Goal: Use online tool/utility

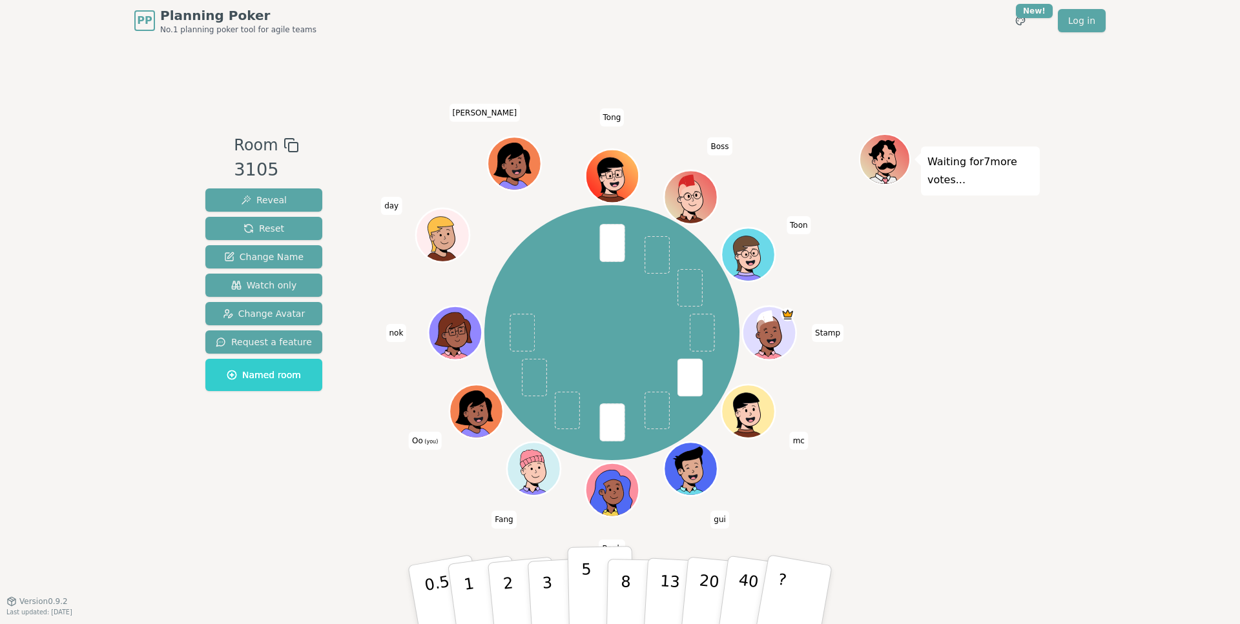
click at [578, 581] on button "5" at bounding box center [601, 595] width 67 height 98
click at [1052, 371] on div "PP Planning Poker No.1 planning poker tool for agile teams Toggle theme New! Lo…" at bounding box center [620, 312] width 1240 height 624
click at [745, 27] on div "PP Planning Poker No.1 planning poker tool for agile teams Toggle theme New! Lo…" at bounding box center [619, 20] width 971 height 41
click at [1138, 164] on div "PP Planning Poker No.1 planning poker tool for agile teams Toggle theme New! Lo…" at bounding box center [620, 312] width 1240 height 624
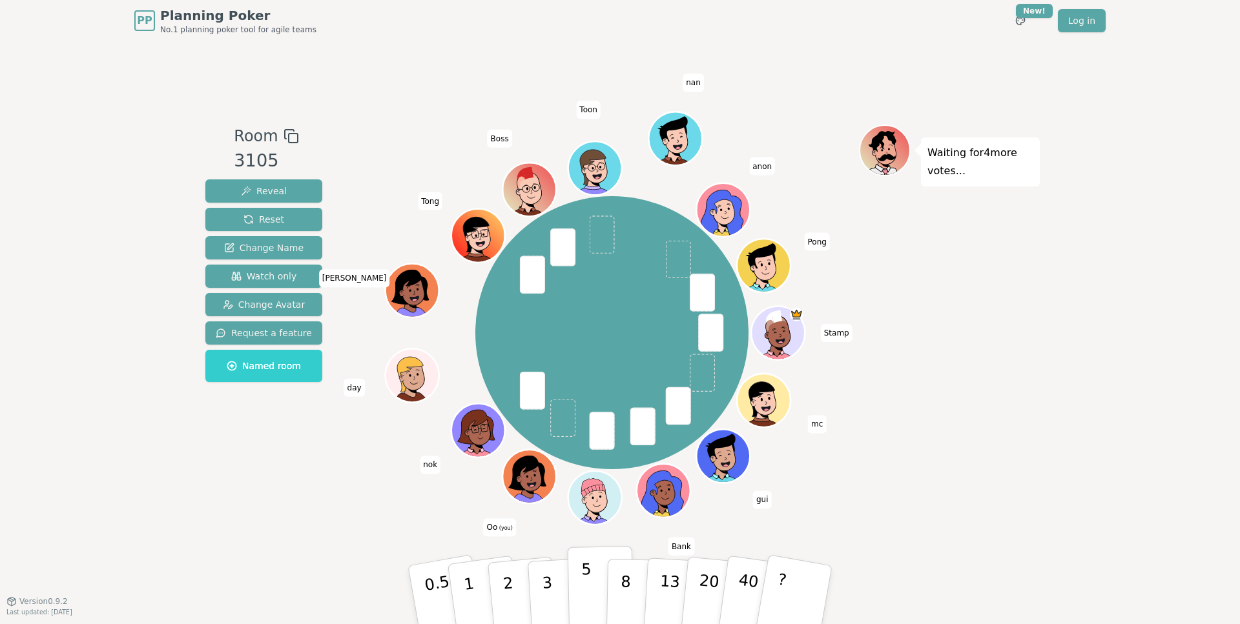
click at [581, 570] on p "5" at bounding box center [586, 595] width 11 height 70
click at [1072, 467] on div "PP Planning Poker No.1 planning poker tool for agile teams Toggle theme New! Lo…" at bounding box center [620, 312] width 1240 height 624
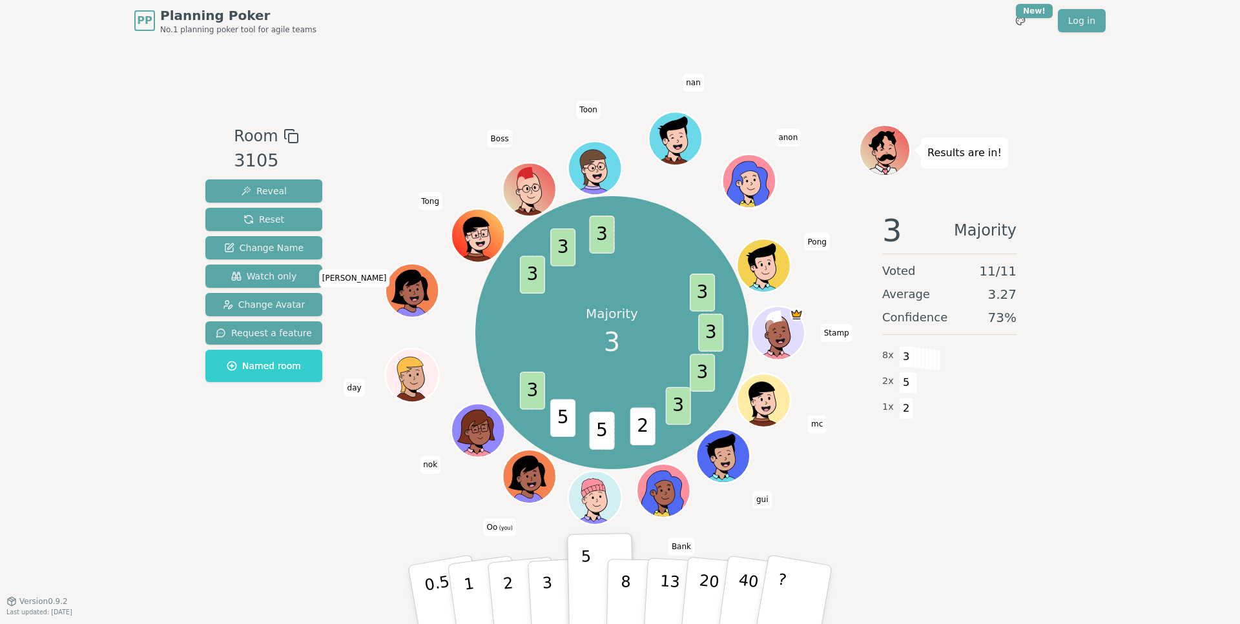
click at [96, 509] on div "PP Planning Poker No.1 planning poker tool for agile teams Toggle theme New! Lo…" at bounding box center [620, 312] width 1240 height 624
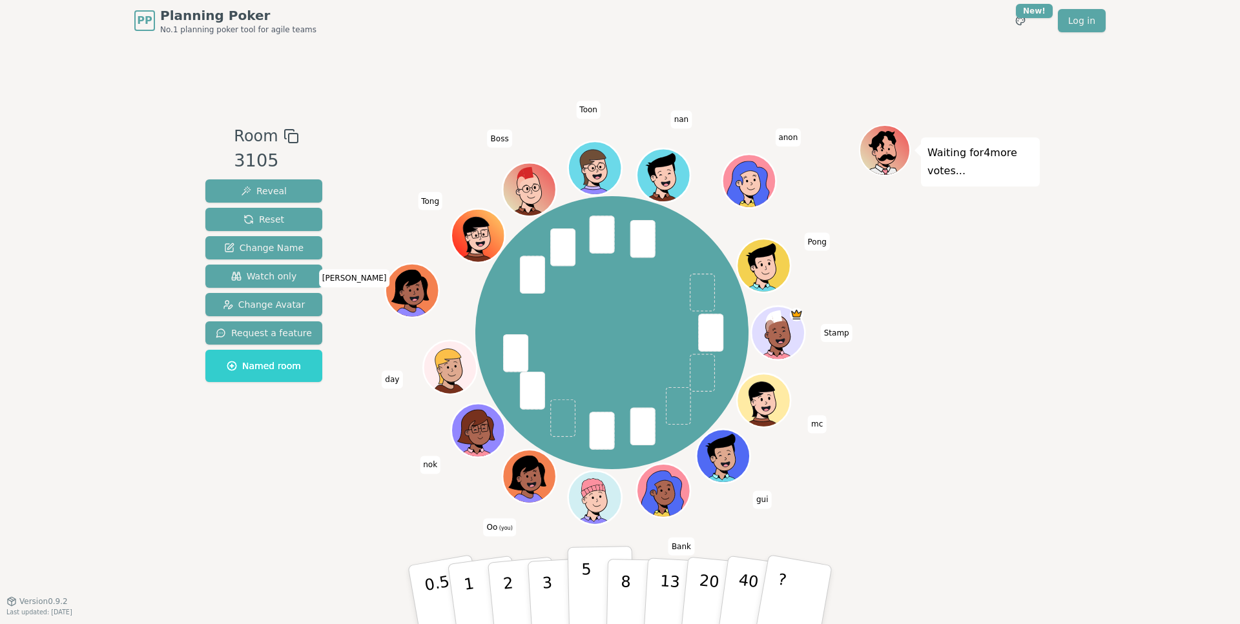
click at [600, 595] on button "5" at bounding box center [601, 595] width 67 height 98
click at [1067, 209] on div "PP Planning Poker No.1 planning poker tool for agile teams Toggle theme New! Lo…" at bounding box center [620, 312] width 1240 height 624
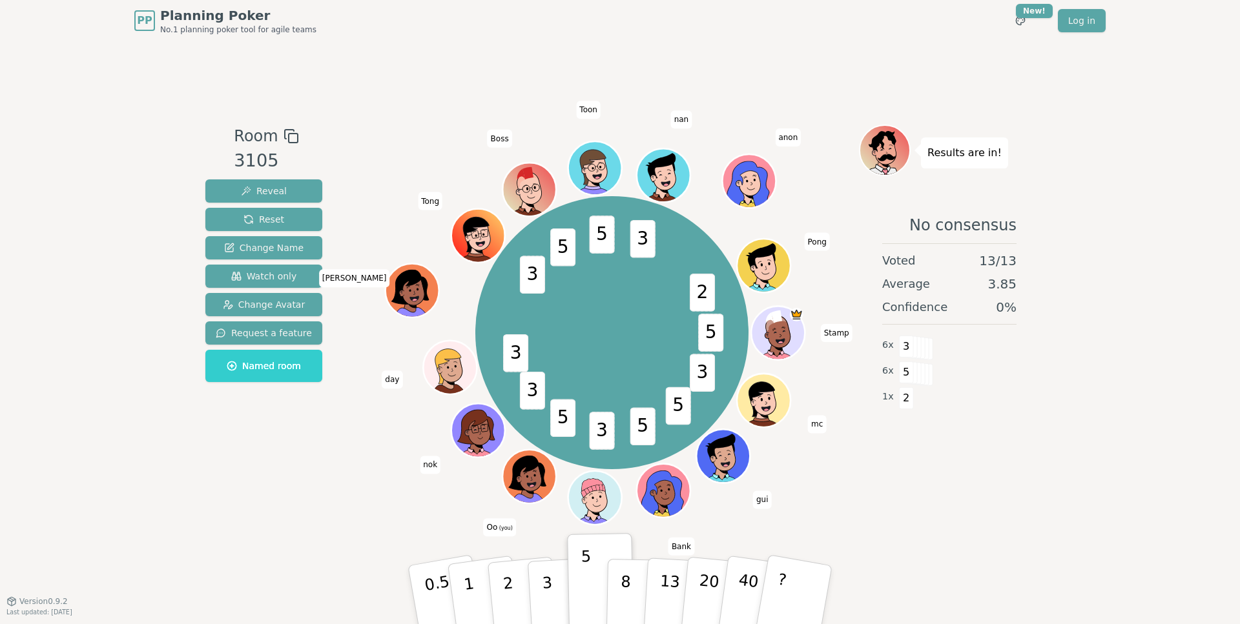
click at [92, 285] on div "PP Planning Poker No.1 planning poker tool for agile teams Toggle theme New! Lo…" at bounding box center [620, 312] width 1240 height 624
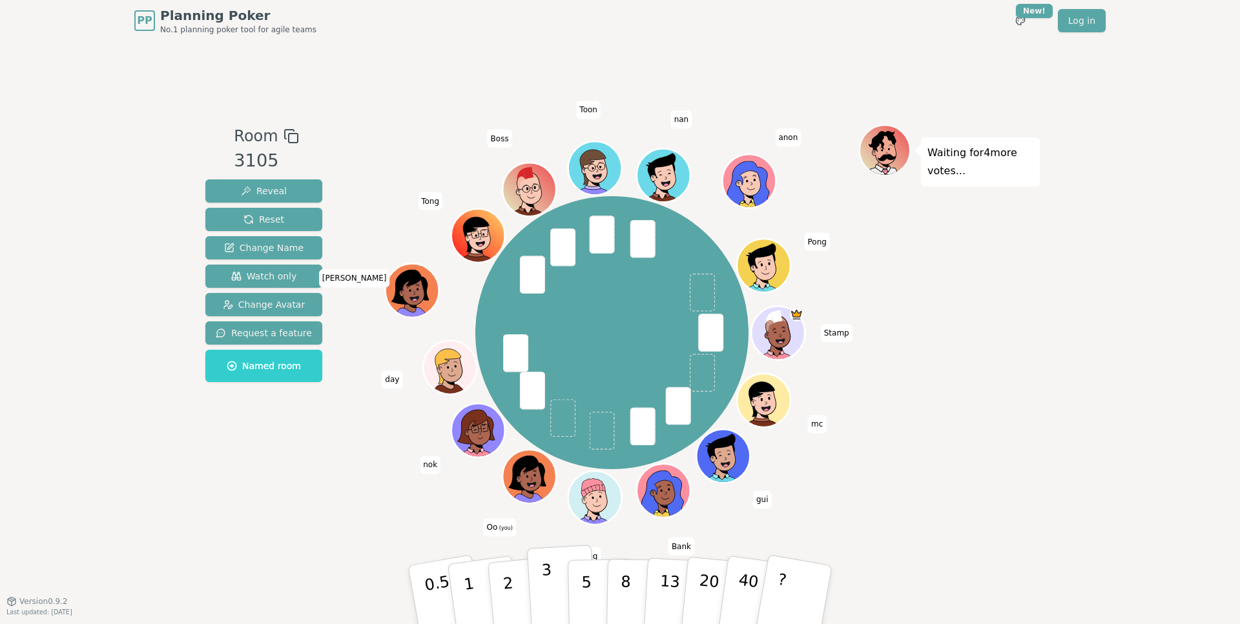
click at [553, 576] on button "3" at bounding box center [562, 595] width 70 height 101
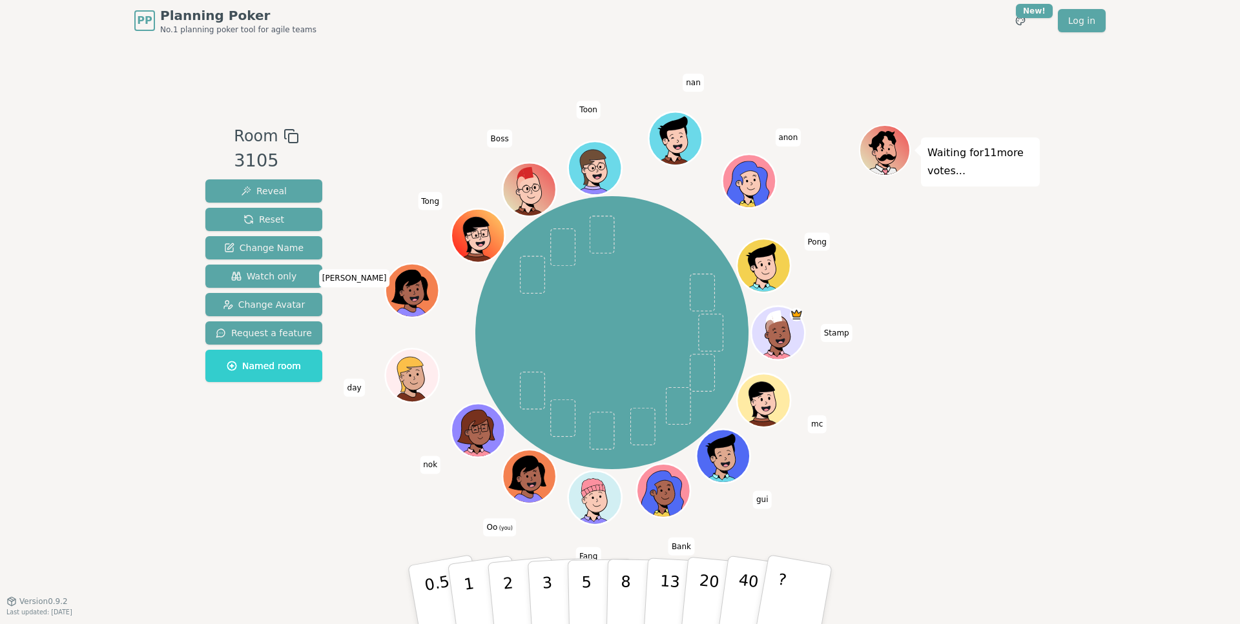
drag, startPoint x: 397, startPoint y: 54, endPoint x: 398, endPoint y: 46, distance: 7.2
click at [398, 46] on div "Room 3105 Reveal Reset Change Name Watch only Change Avatar Request a feature N…" at bounding box center [619, 321] width 839 height 560
click at [364, 77] on div "Room 3105 Reveal Reset Change Name Watch only Change Avatar Request a feature N…" at bounding box center [619, 321] width 839 height 560
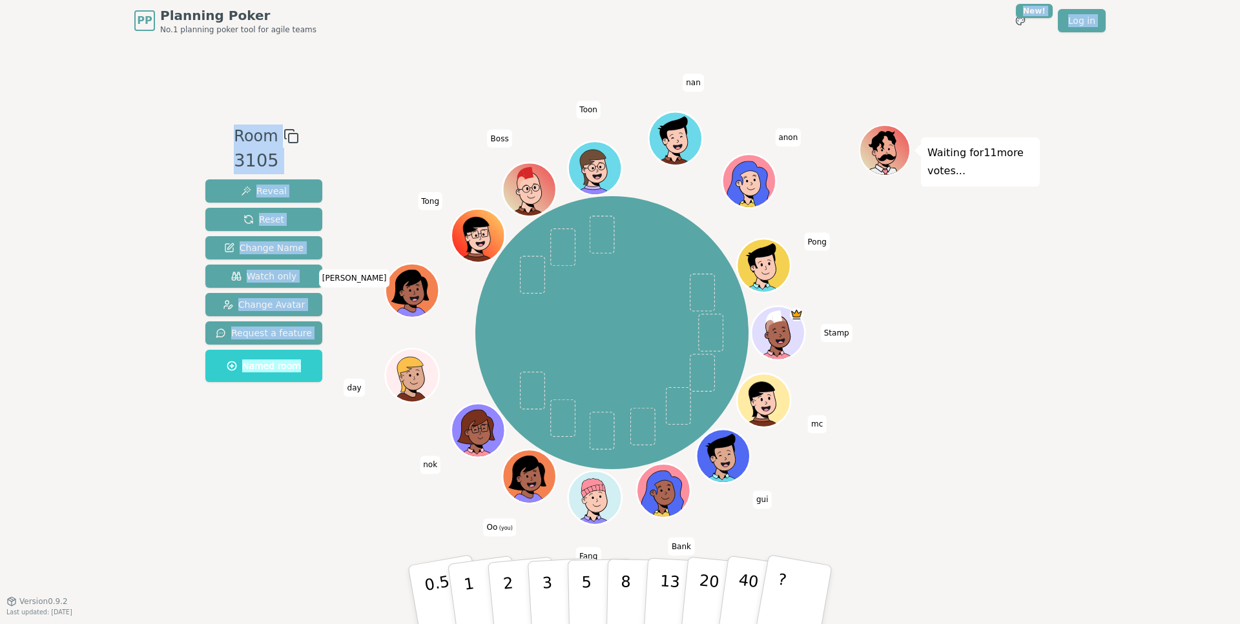
drag, startPoint x: 514, startPoint y: 42, endPoint x: 519, endPoint y: 48, distance: 8.3
click at [517, 39] on div "PP Planning Poker No.1 planning poker tool for agile teams Toggle theme New! Lo…" at bounding box center [620, 312] width 1240 height 624
click at [286, 492] on div "Room 3105 Reveal Reset Change Name Watch only Change Avatar Request a feature N…" at bounding box center [263, 321] width 127 height 393
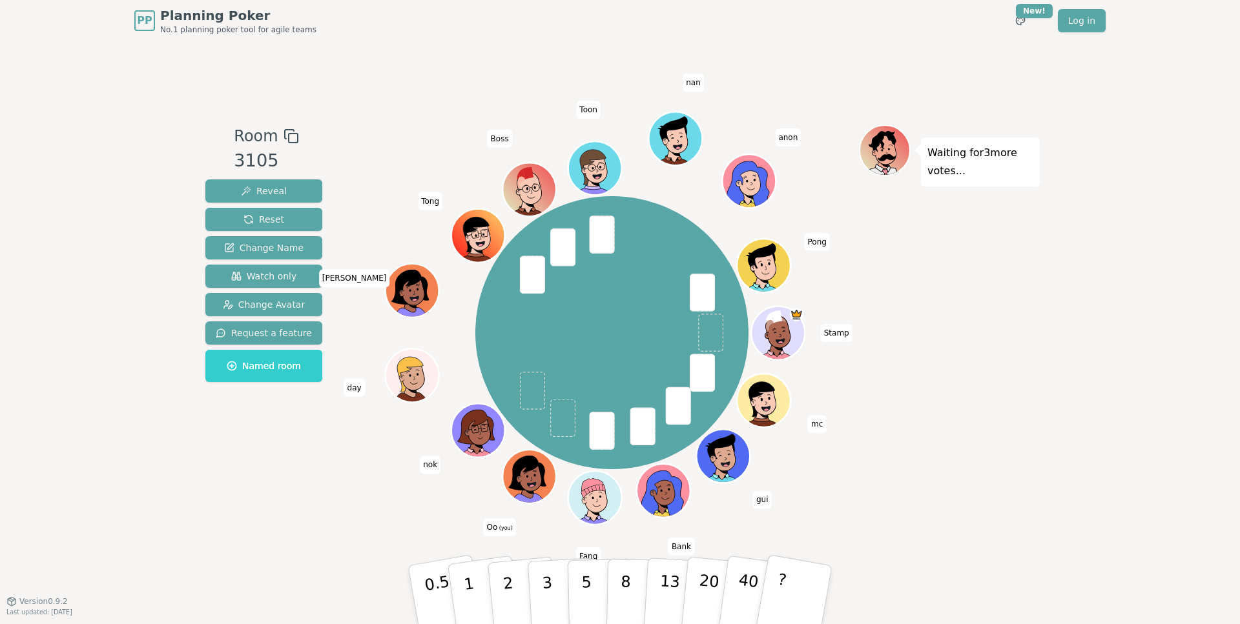
click at [316, 509] on div "Room 3105 Reveal Reset Change Name Watch only Change Avatar Request a feature N…" at bounding box center [263, 321] width 127 height 393
click at [542, 595] on p "3" at bounding box center [548, 596] width 14 height 70
click at [269, 516] on div "Room 3105 Reveal Reset Change Name Watch only Change Avatar Request a feature N…" at bounding box center [263, 321] width 127 height 393
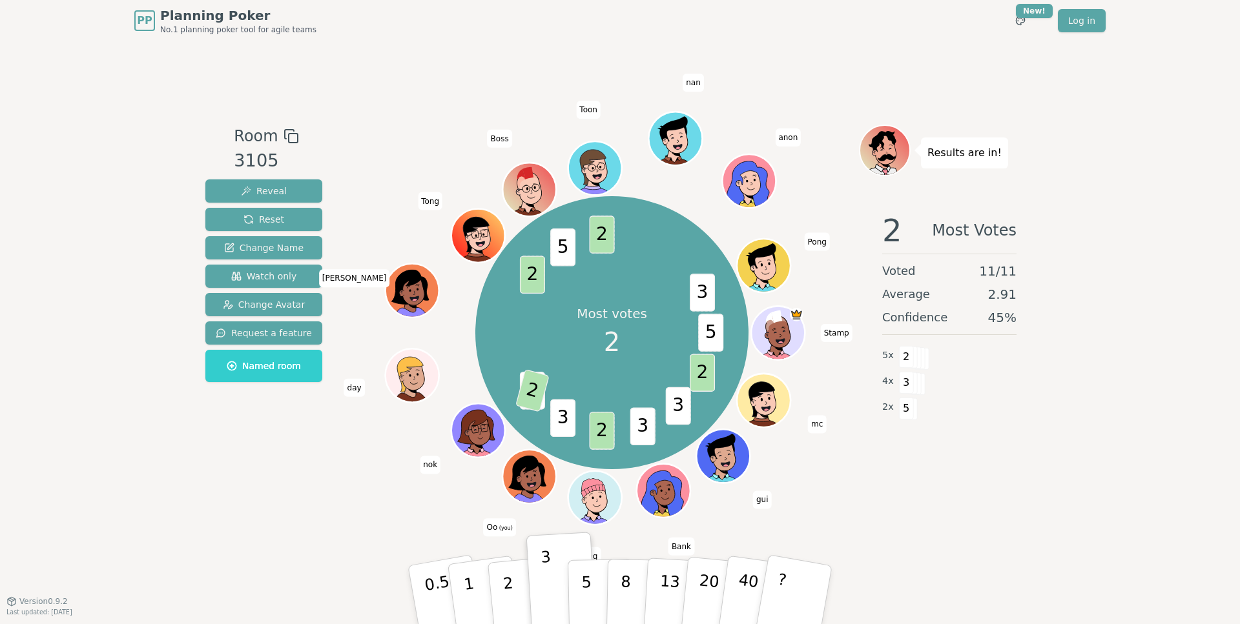
click at [235, 497] on div "Room 3105 Reveal Reset Change Name Watch only Change Avatar Request a feature N…" at bounding box center [263, 321] width 127 height 393
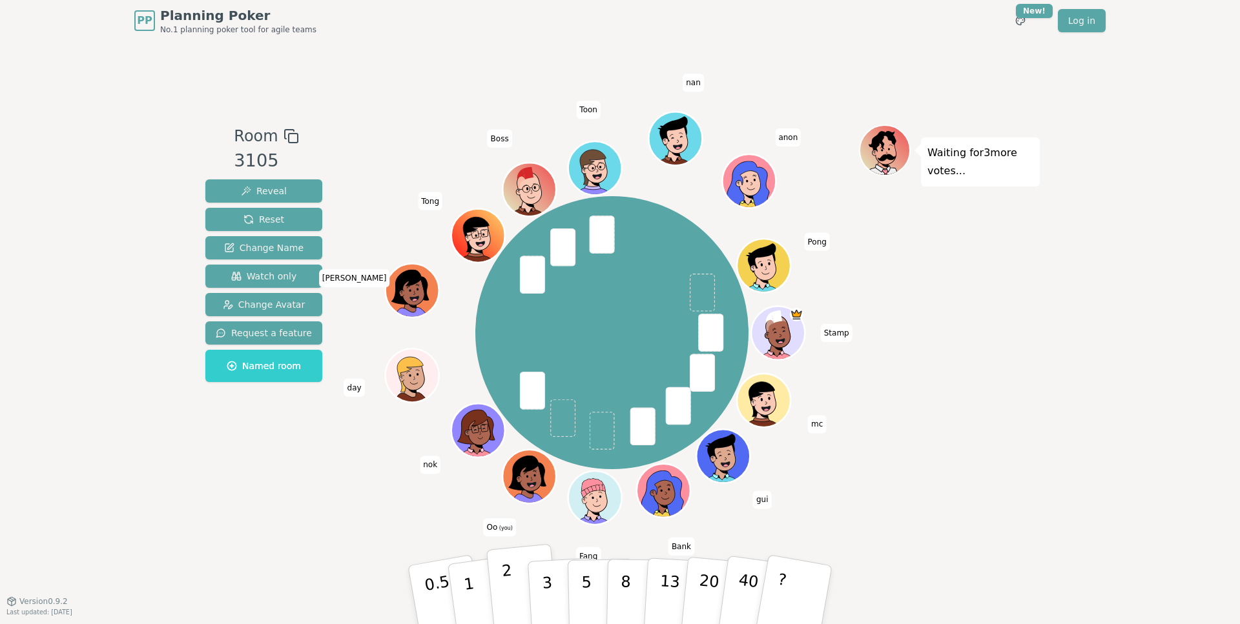
click at [507, 576] on p "2" at bounding box center [509, 597] width 17 height 70
click at [254, 482] on div "Room 3105 Reveal Reset Change Name Watch only Change Avatar Request a feature N…" at bounding box center [263, 321] width 127 height 393
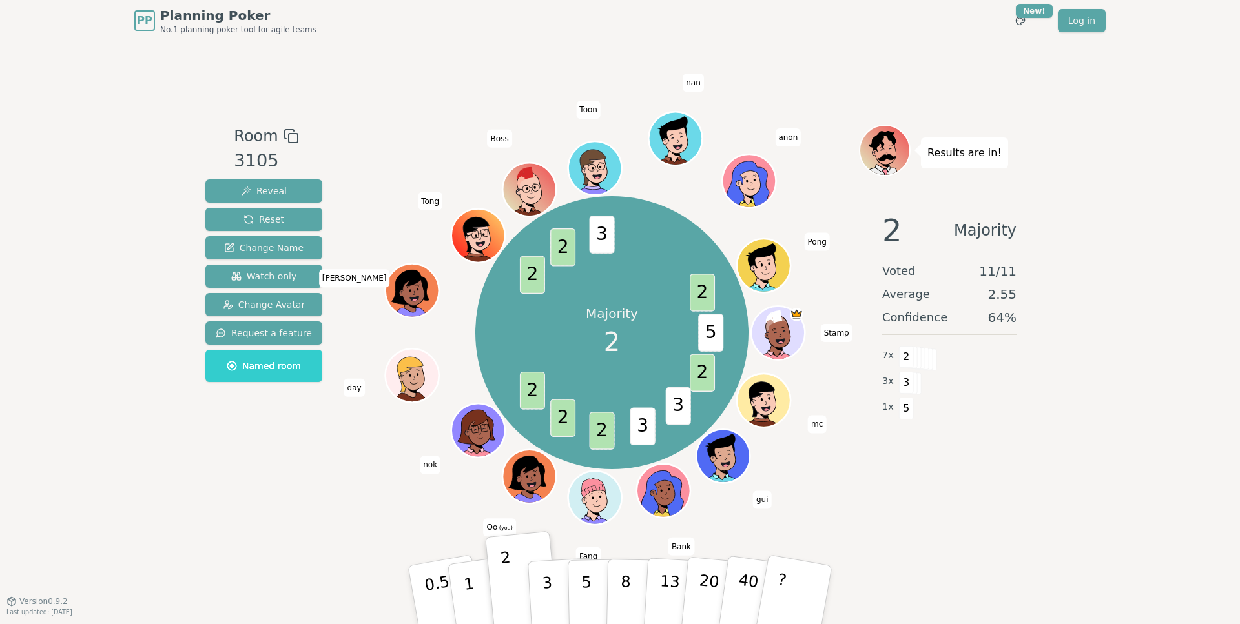
click at [110, 524] on div "PP Planning Poker No.1 planning poker tool for agile teams Toggle theme New! Lo…" at bounding box center [620, 312] width 1240 height 624
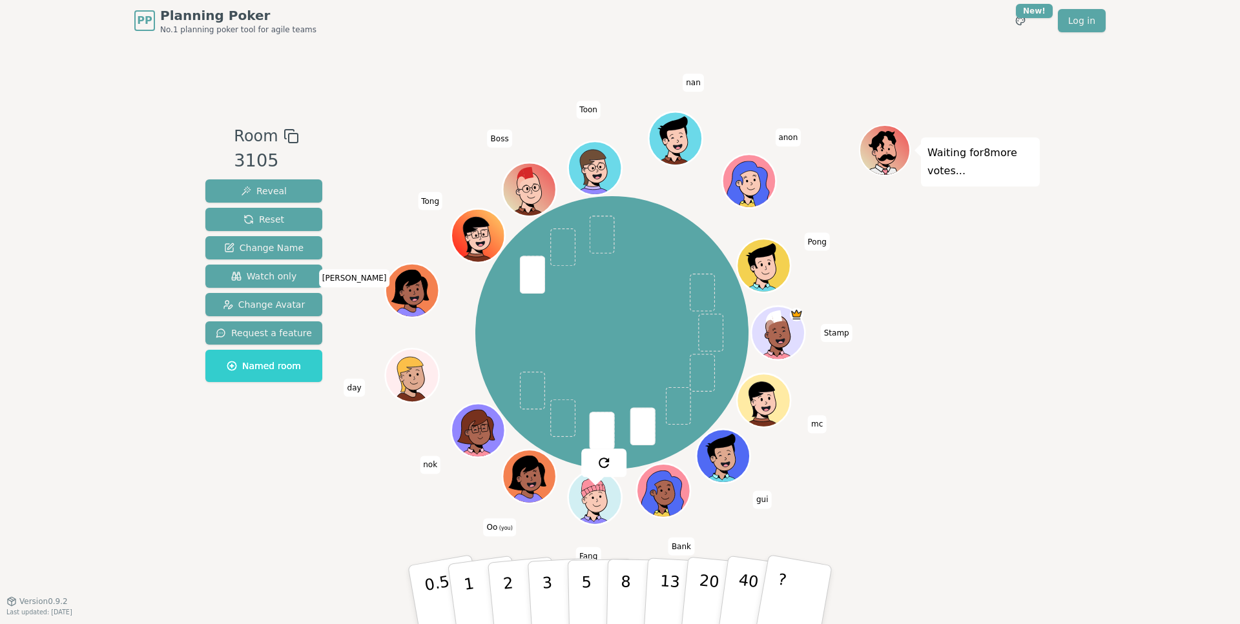
click at [237, 484] on div "Room 3105 Reveal Reset Change Name Watch only Change Avatar Request a feature N…" at bounding box center [263, 321] width 127 height 393
click at [553, 582] on button "3" at bounding box center [562, 595] width 70 height 101
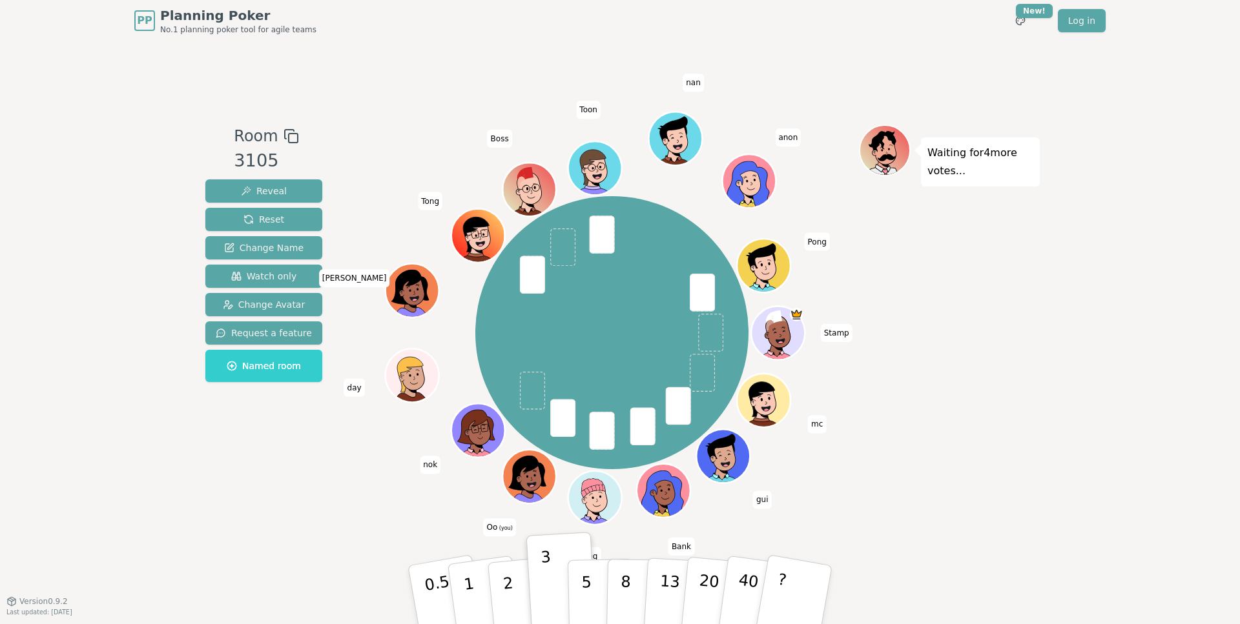
click at [287, 497] on div "Room 3105 Reveal Reset Change Name Watch only Change Avatar Request a feature N…" at bounding box center [263, 321] width 127 height 393
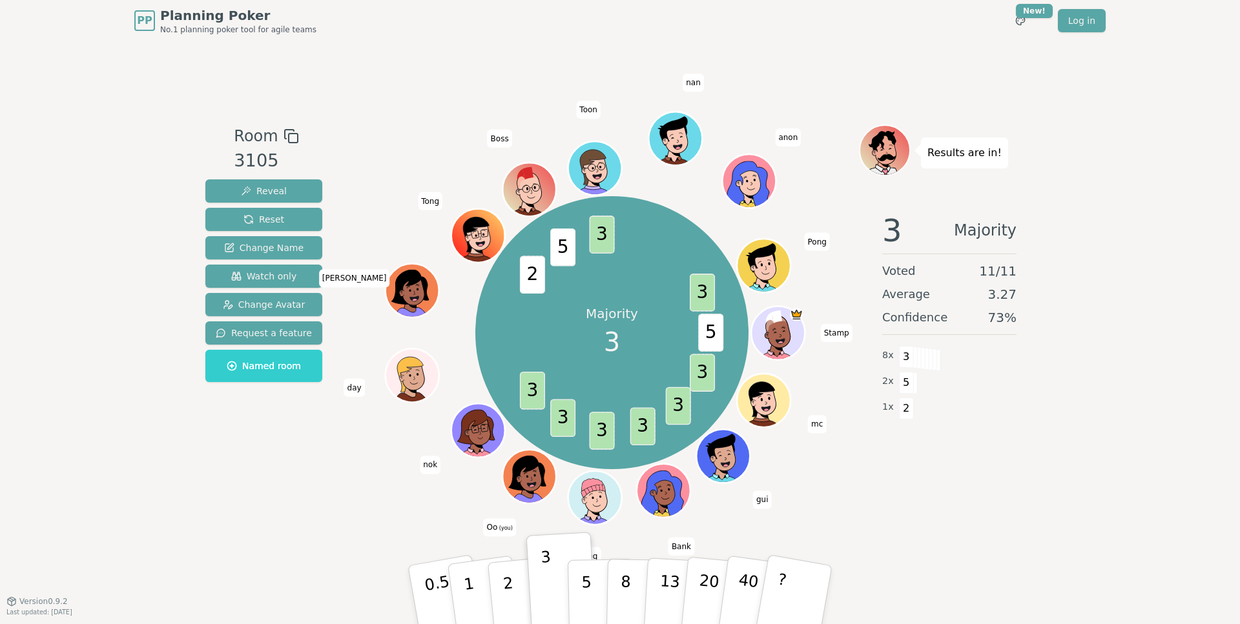
click at [99, 367] on div "PP Planning Poker No.1 planning poker tool for agile teams Toggle theme New! Lo…" at bounding box center [620, 312] width 1240 height 624
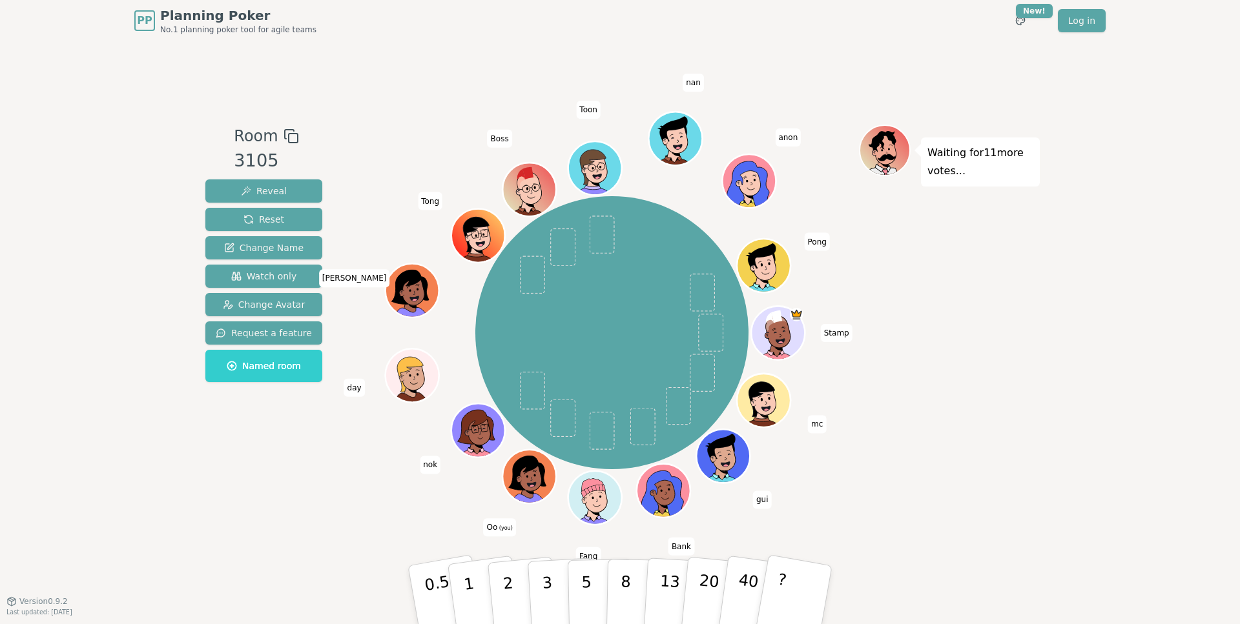
click at [71, 280] on div "PP Planning Poker No.1 planning poker tool for agile teams Toggle theme New! Lo…" at bounding box center [620, 312] width 1240 height 624
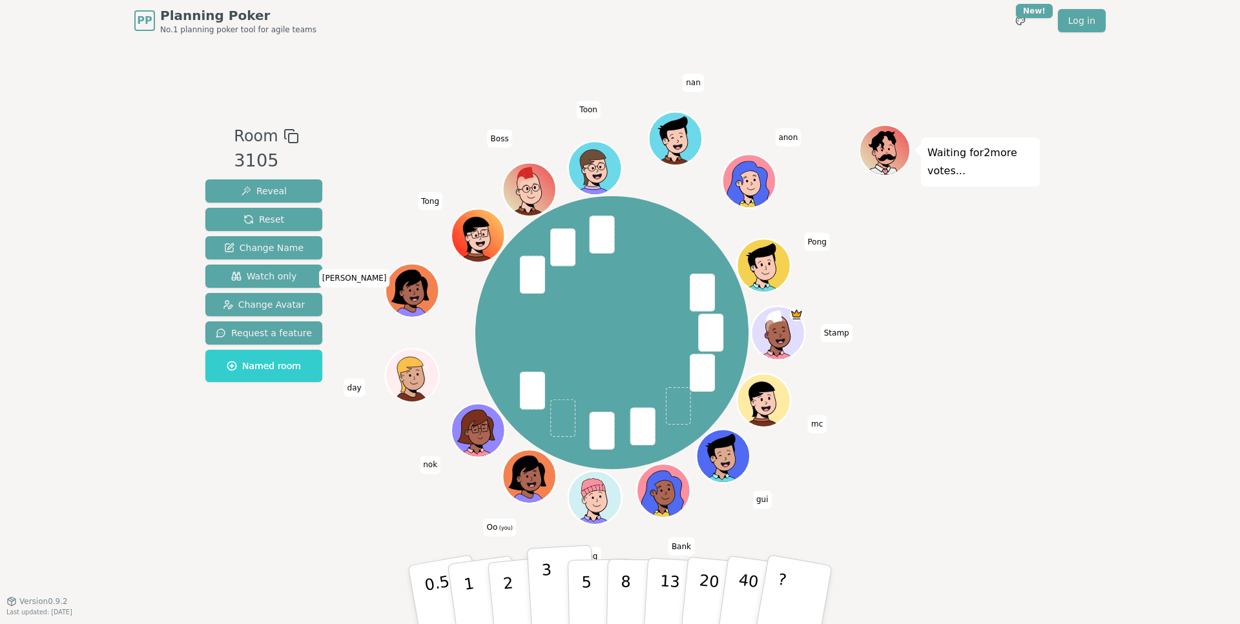
click at [544, 585] on p "3" at bounding box center [548, 596] width 14 height 70
click at [263, 502] on div "Room 3105 Reveal Reset Change Name Watch only Change Avatar Request a feature N…" at bounding box center [263, 321] width 127 height 393
